Goal: Use online tool/utility: Utilize a website feature to perform a specific function

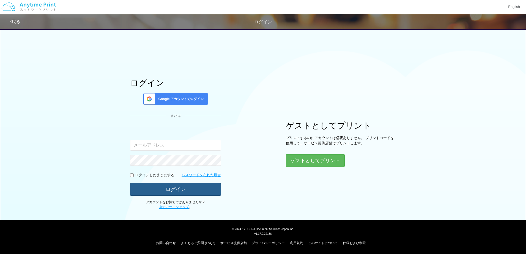
type input "[EMAIL_ADDRESS][DOMAIN_NAME]"
click at [207, 191] on button "ログイン" at bounding box center [175, 189] width 91 height 12
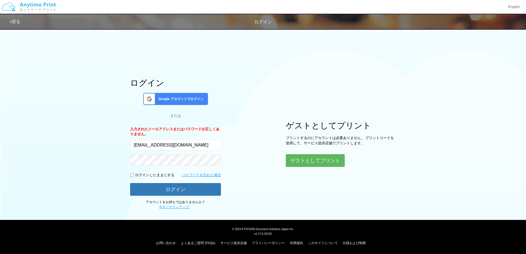
click at [188, 98] on span "Google アカウントでログイン" at bounding box center [180, 99] width 48 height 5
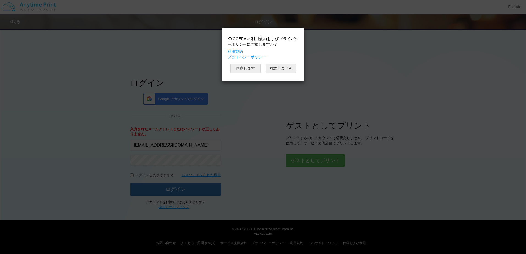
click at [255, 69] on button "同意します" at bounding box center [245, 68] width 30 height 9
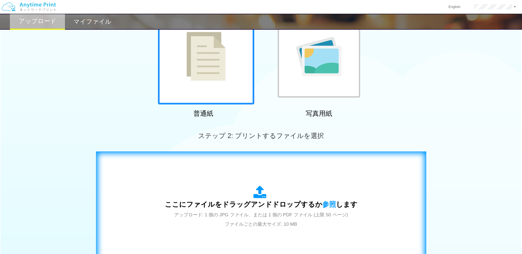
scroll to position [138, 0]
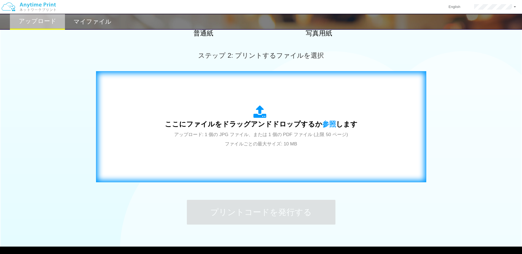
click at [276, 132] on span "アップロード: 1 個の JPG ファイル、または 1 個の PDF ファイル (上限 50 ページ) ファイルごとの最大サイズ: 10 MB" at bounding box center [261, 139] width 174 height 15
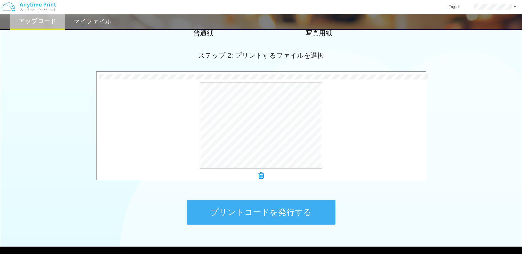
click at [294, 211] on button "プリントコードを発行する" at bounding box center [261, 212] width 149 height 25
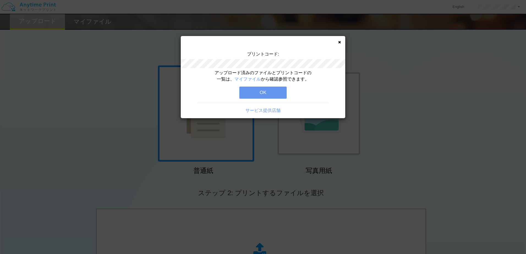
click at [262, 86] on div "アップロード済みのファイルとプリントコードの一覧は、 マイファイル から確認参照できます。 OK サービス提供店舗" at bounding box center [263, 94] width 164 height 48
click at [265, 96] on button "OK" at bounding box center [262, 93] width 47 height 12
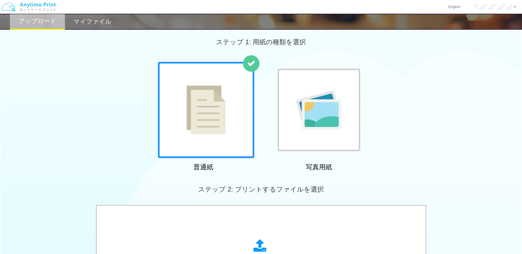
scroll to position [28, 0]
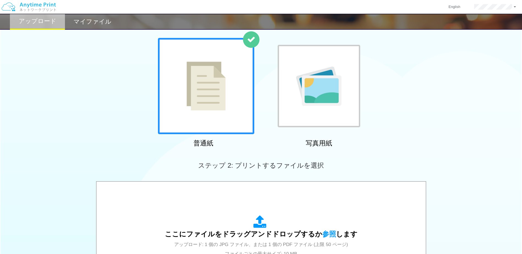
click at [262, 179] on div "ステップ 2: プリントするファイルを選択" at bounding box center [261, 165] width 522 height 31
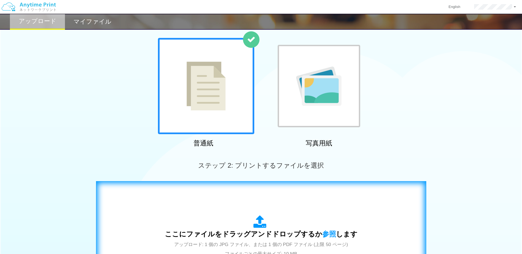
click at [262, 200] on div "ここにファイルをドラッグアンドドロップするか 参照 します アップロード: 1 個の JPG ファイル、または 1 個の PDF ファイル (上限 50 ペー…" at bounding box center [261, 237] width 318 height 100
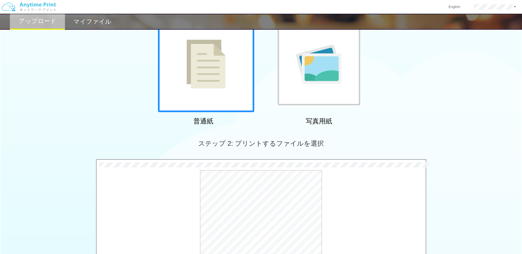
scroll to position [110, 0]
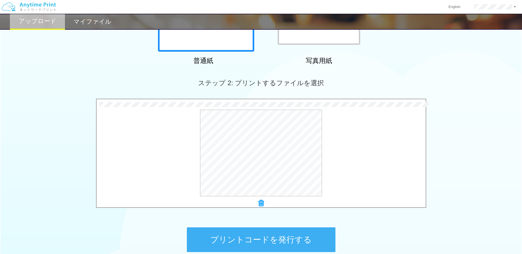
click at [286, 235] on button "プリントコードを発行する" at bounding box center [261, 239] width 149 height 25
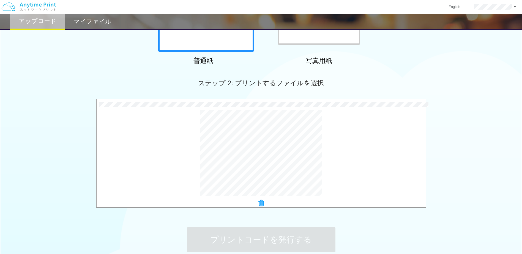
scroll to position [0, 0]
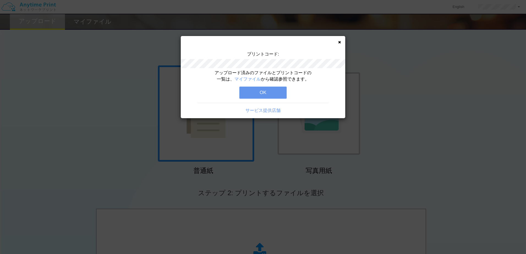
click at [269, 95] on button "OK" at bounding box center [262, 93] width 47 height 12
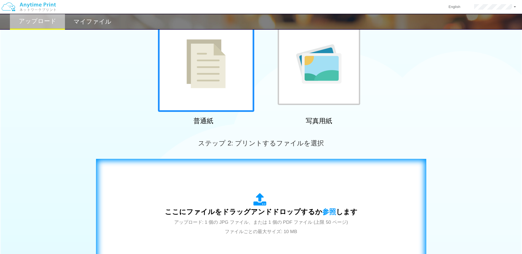
scroll to position [110, 0]
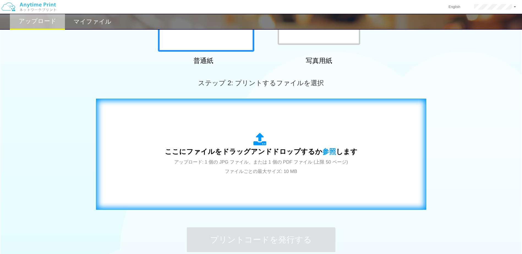
click at [280, 169] on span "アップロード: 1 個の JPG ファイル、または 1 個の PDF ファイル (上限 50 ページ) ファイルごとの最大サイズ: 10 MB" at bounding box center [261, 167] width 174 height 15
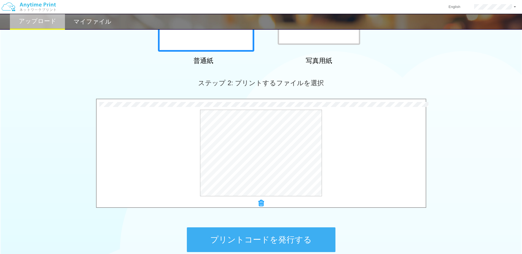
click at [292, 239] on button "プリントコードを発行する" at bounding box center [261, 239] width 149 height 25
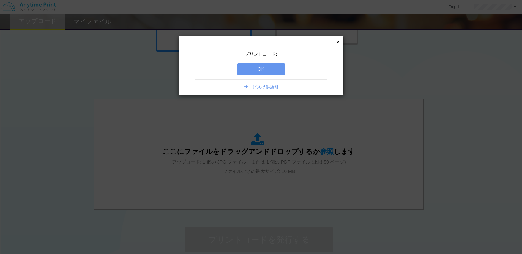
scroll to position [0, 0]
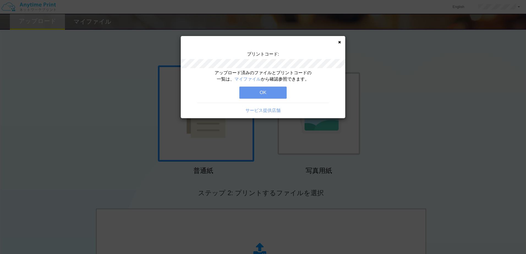
click at [268, 97] on button "OK" at bounding box center [262, 93] width 47 height 12
